Goal: Information Seeking & Learning: Learn about a topic

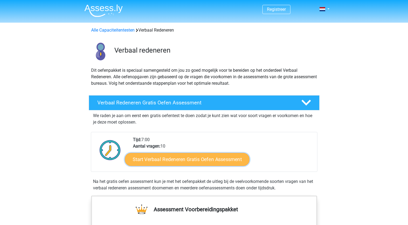
scroll to position [54, 0]
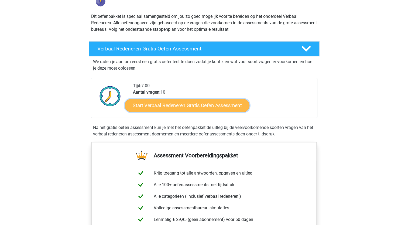
drag, startPoint x: 0, startPoint y: 0, endPoint x: 216, endPoint y: 107, distance: 241.7
click at [216, 107] on link "Start Verbaal Redeneren Gratis Oefen Assessment" at bounding box center [187, 105] width 125 height 13
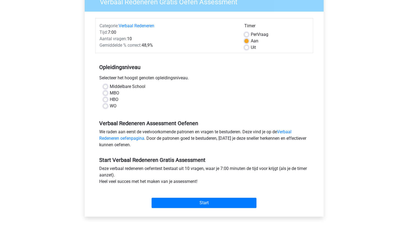
scroll to position [54, 0]
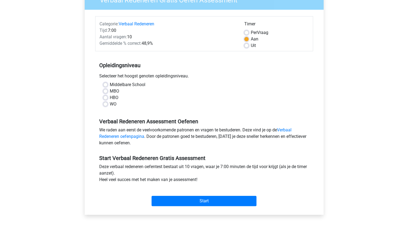
click at [110, 84] on label "Middelbare School" at bounding box center [128, 85] width 36 height 6
click at [107, 84] on input "Middelbare School" at bounding box center [105, 84] width 4 height 5
radio input "true"
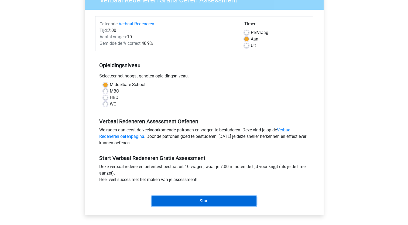
click at [241, 202] on input "Start" at bounding box center [204, 201] width 105 height 10
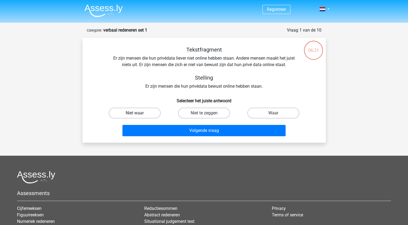
click at [121, 113] on label "Niet waar" at bounding box center [135, 113] width 52 height 11
click at [135, 113] on input "Niet waar" at bounding box center [137, 115] width 4 height 4
radio input "true"
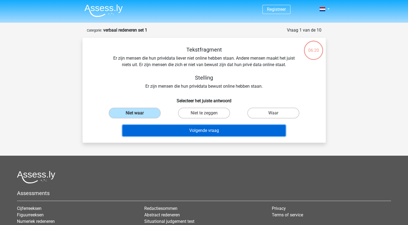
click at [208, 129] on button "Volgende vraag" at bounding box center [204, 130] width 163 height 11
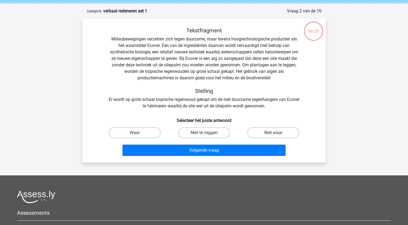
scroll to position [27, 0]
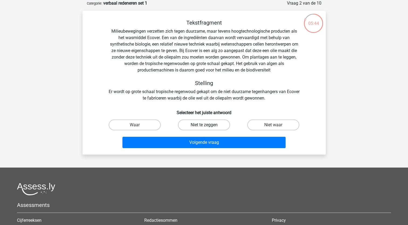
click at [213, 127] on label "Niet te zeggen" at bounding box center [204, 125] width 52 height 11
click at [208, 127] on input "Niet te zeggen" at bounding box center [206, 127] width 4 height 4
radio input "true"
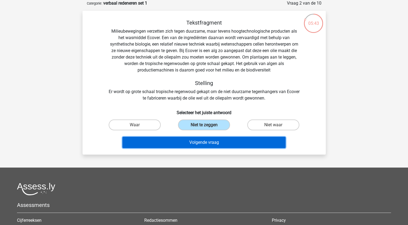
click at [223, 144] on button "Volgende vraag" at bounding box center [204, 142] width 163 height 11
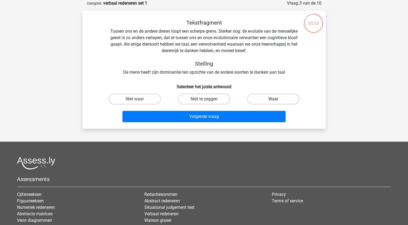
click at [271, 97] on label "Waar" at bounding box center [274, 99] width 52 height 11
click at [274, 99] on input "Waar" at bounding box center [276, 101] width 4 height 4
radio input "true"
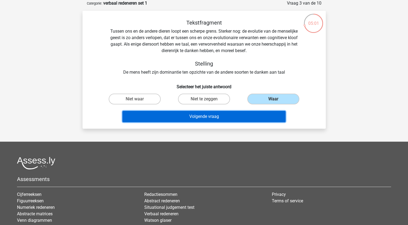
click at [216, 116] on button "Volgende vraag" at bounding box center [204, 116] width 163 height 11
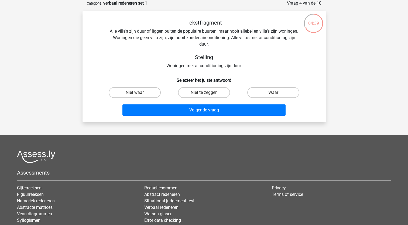
click at [276, 94] on input "Waar" at bounding box center [276, 95] width 4 height 4
radio input "true"
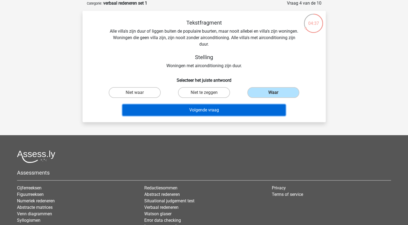
click at [228, 112] on button "Volgende vraag" at bounding box center [204, 109] width 163 height 11
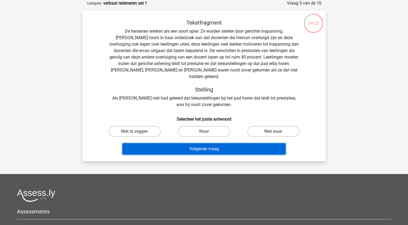
click at [231, 145] on button "Volgende vraag" at bounding box center [204, 148] width 163 height 11
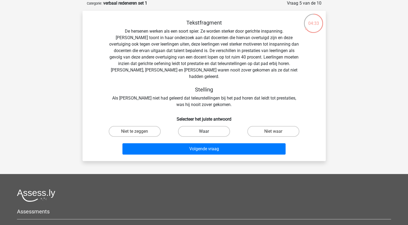
click at [214, 128] on label "Waar" at bounding box center [204, 131] width 52 height 11
click at [208, 131] on input "Waar" at bounding box center [206, 133] width 4 height 4
radio input "true"
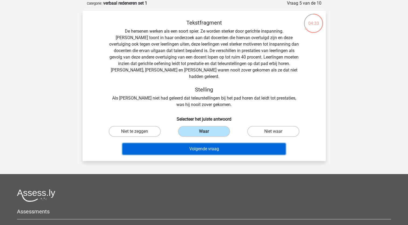
click at [218, 143] on button "Volgende vraag" at bounding box center [204, 148] width 163 height 11
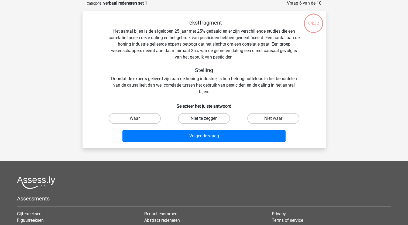
click at [219, 120] on label "Niet te zeggen" at bounding box center [204, 118] width 52 height 11
click at [208, 120] on input "Niet te zeggen" at bounding box center [206, 120] width 4 height 4
radio input "true"
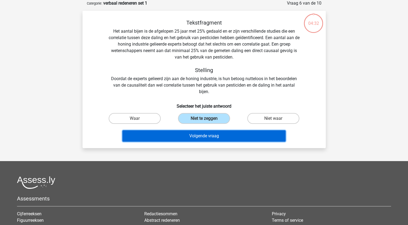
click at [220, 135] on button "Volgende vraag" at bounding box center [204, 135] width 163 height 11
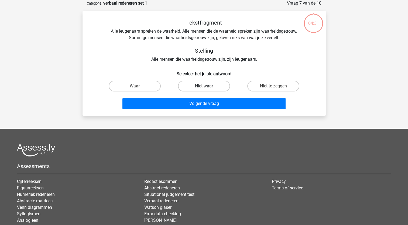
click at [215, 86] on label "Niet waar" at bounding box center [204, 86] width 52 height 11
click at [208, 86] on input "Niet waar" at bounding box center [206, 88] width 4 height 4
radio input "true"
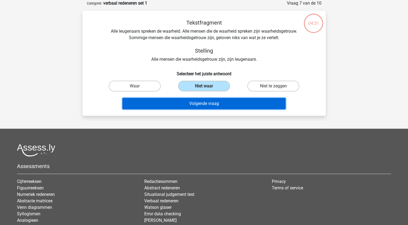
click at [214, 101] on button "Volgende vraag" at bounding box center [204, 103] width 163 height 11
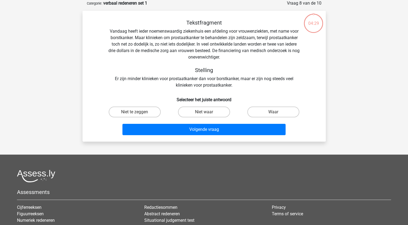
click at [216, 119] on div "Niet waar" at bounding box center [204, 111] width 69 height 15
click at [214, 113] on label "Niet waar" at bounding box center [204, 112] width 52 height 11
click at [208, 113] on input "Niet waar" at bounding box center [206, 114] width 4 height 4
radio input "true"
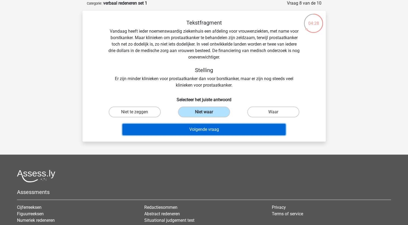
click at [216, 124] on button "Volgende vraag" at bounding box center [204, 129] width 163 height 11
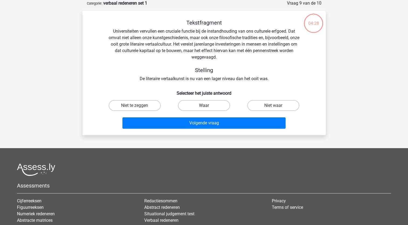
click at [215, 108] on label "Waar" at bounding box center [204, 105] width 52 height 11
click at [208, 108] on input "Waar" at bounding box center [206, 108] width 4 height 4
radio input "true"
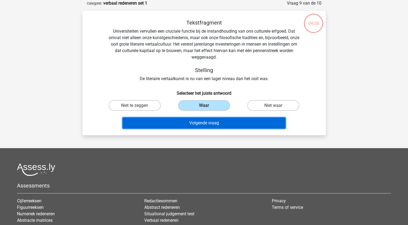
click at [215, 120] on button "Volgende vraag" at bounding box center [204, 122] width 163 height 11
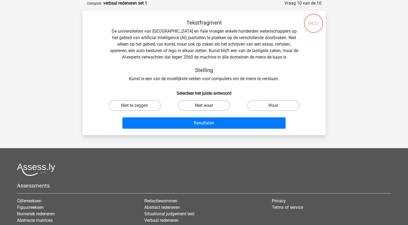
click at [217, 107] on label "Niet waar" at bounding box center [204, 105] width 52 height 11
click at [208, 107] on input "Niet waar" at bounding box center [206, 108] width 4 height 4
radio input "true"
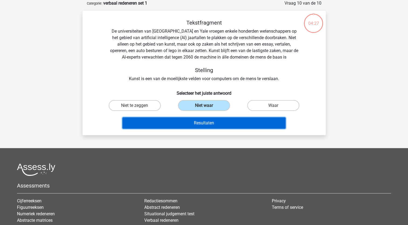
click at [219, 120] on button "Resultaten" at bounding box center [204, 122] width 163 height 11
